Goal: Find specific page/section: Find specific page/section

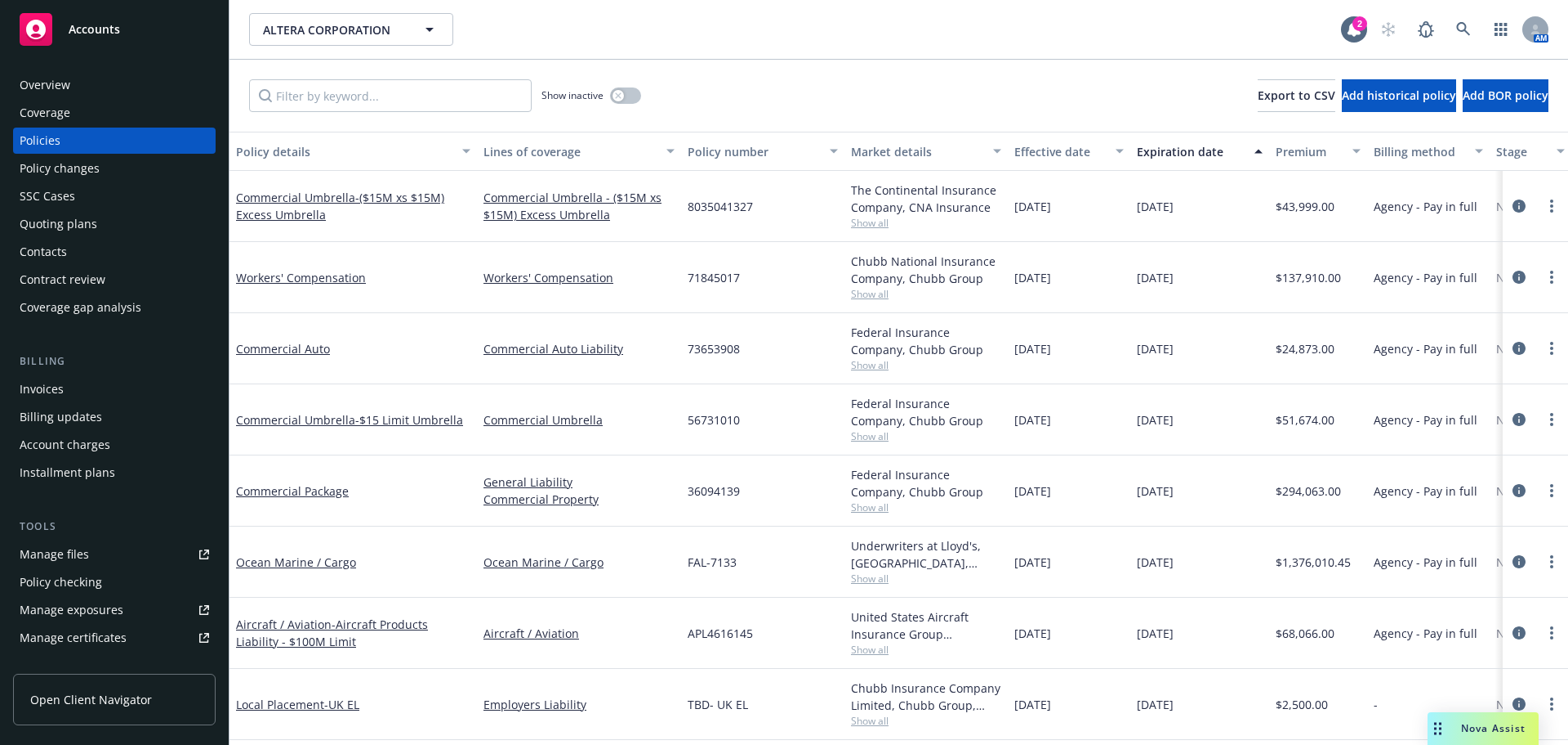
click at [165, 55] on div "Overview Coverage Policies Policy changes SSC Cases Quoting plans Contacts Cont…" at bounding box center [114, 398] width 229 height 692
click at [167, 41] on div "Accounts" at bounding box center [114, 29] width 190 height 32
